Goal: Task Accomplishment & Management: Use online tool/utility

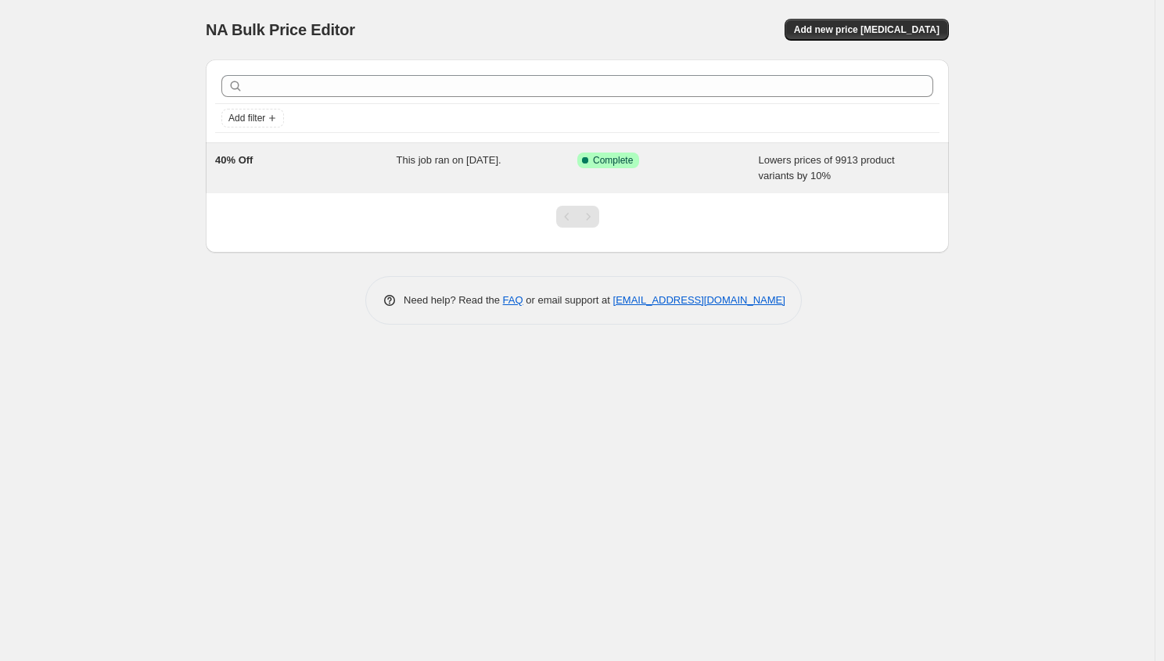
click at [456, 169] on div "This job ran on 29 September 2025." at bounding box center [488, 168] width 182 height 31
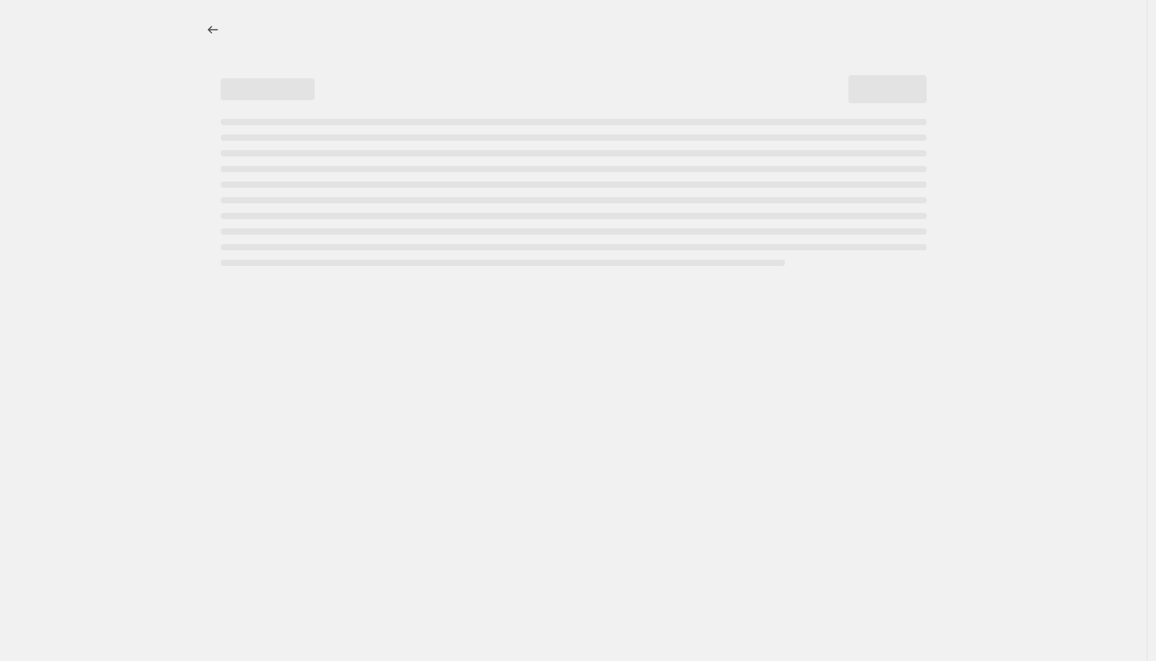
select select "percentage"
select select "no_change"
select select "product_status"
select select "collection"
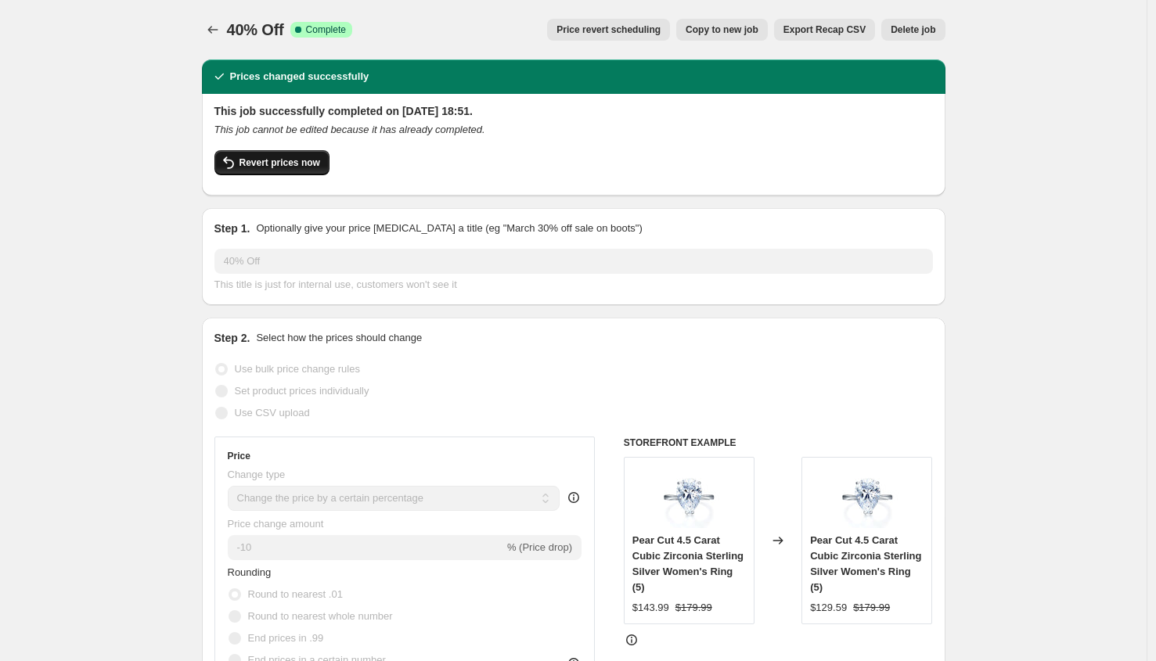
click at [296, 160] on span "Revert prices now" at bounding box center [279, 162] width 81 height 13
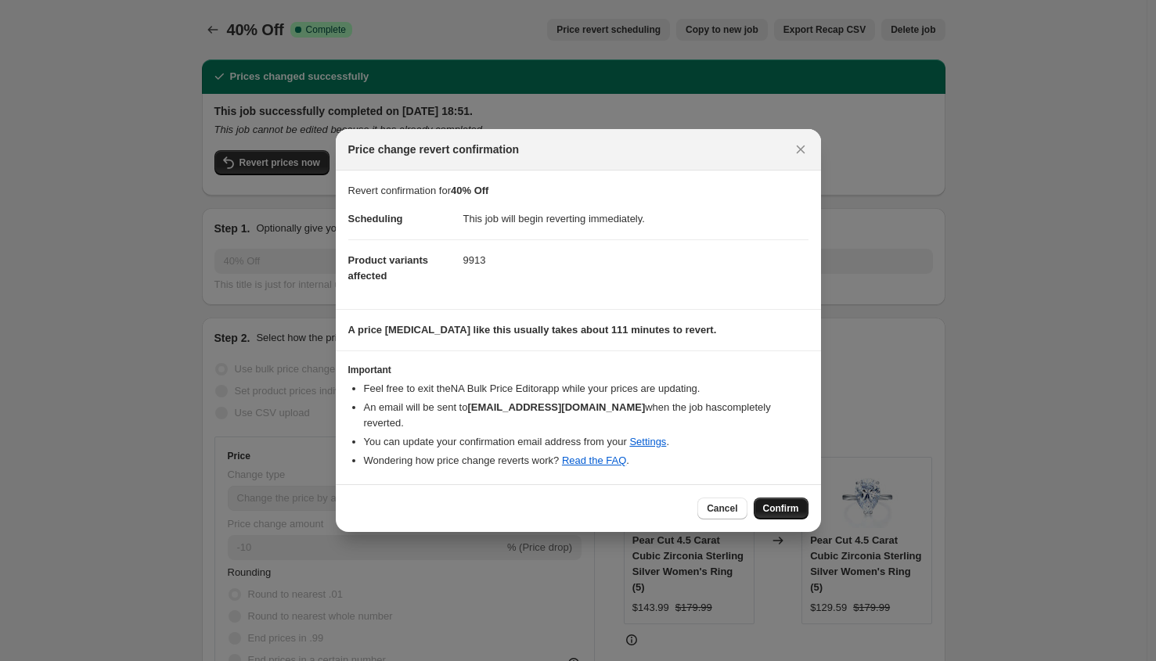
click at [778, 503] on span "Confirm" at bounding box center [781, 508] width 36 height 13
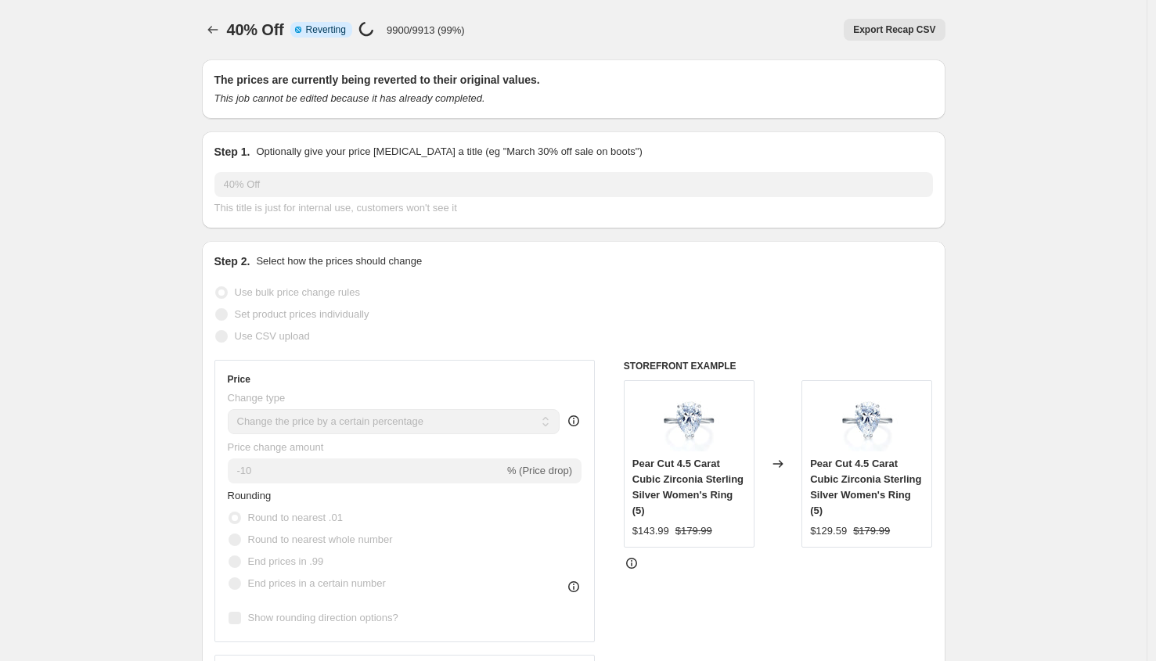
select select "percentage"
select select "no_change"
select select "product_status"
select select "collection"
